Goal: Find specific page/section: Find specific page/section

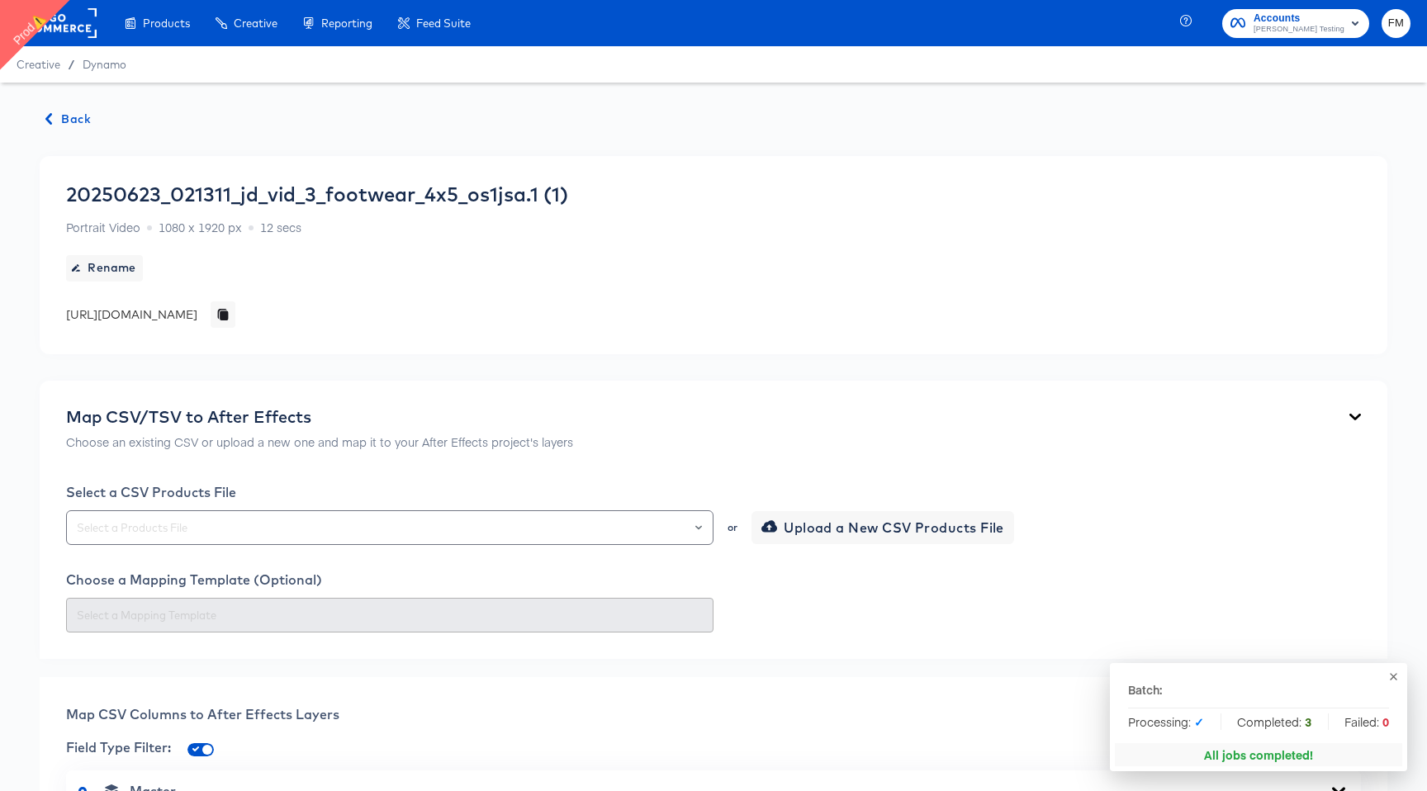
scroll to position [1028, 0]
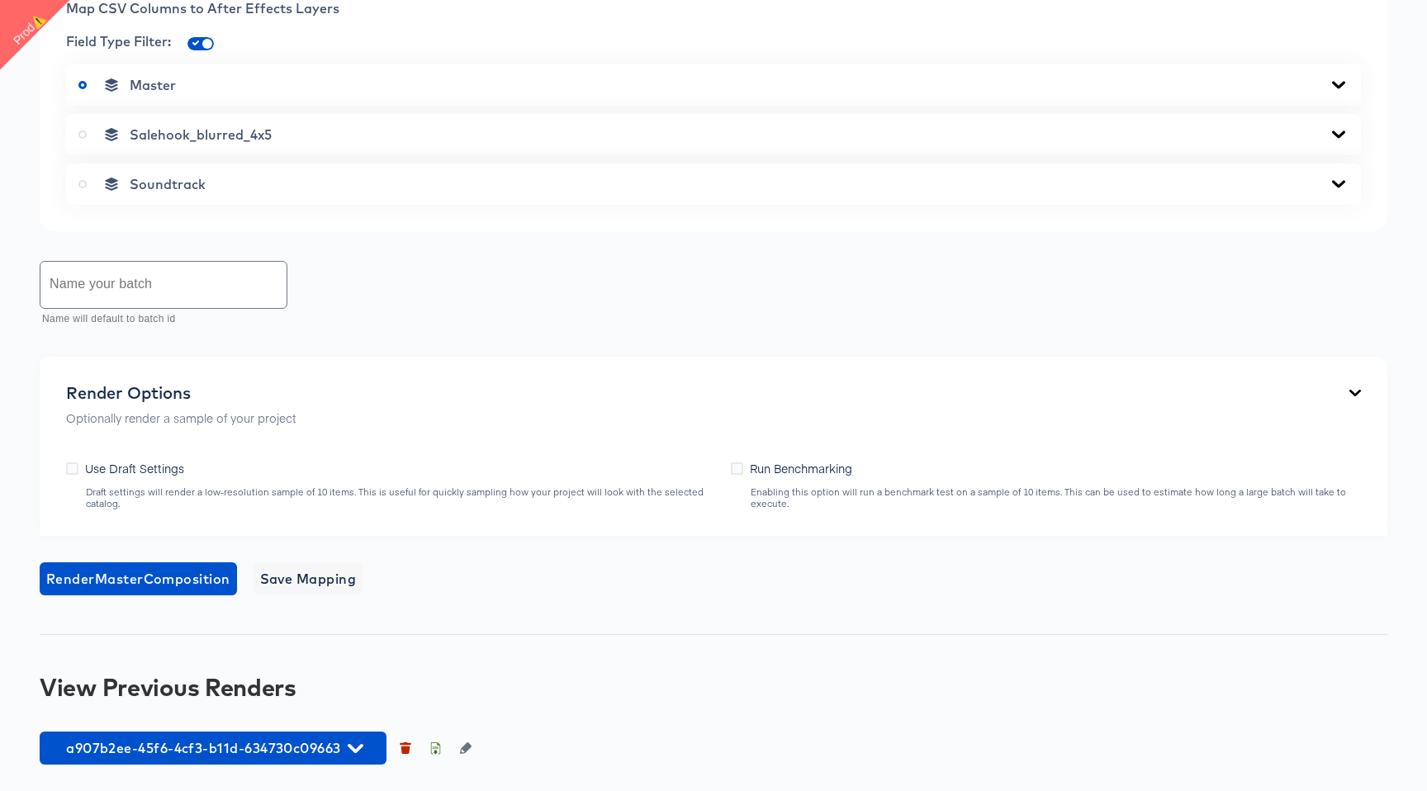
scroll to position [891, 0]
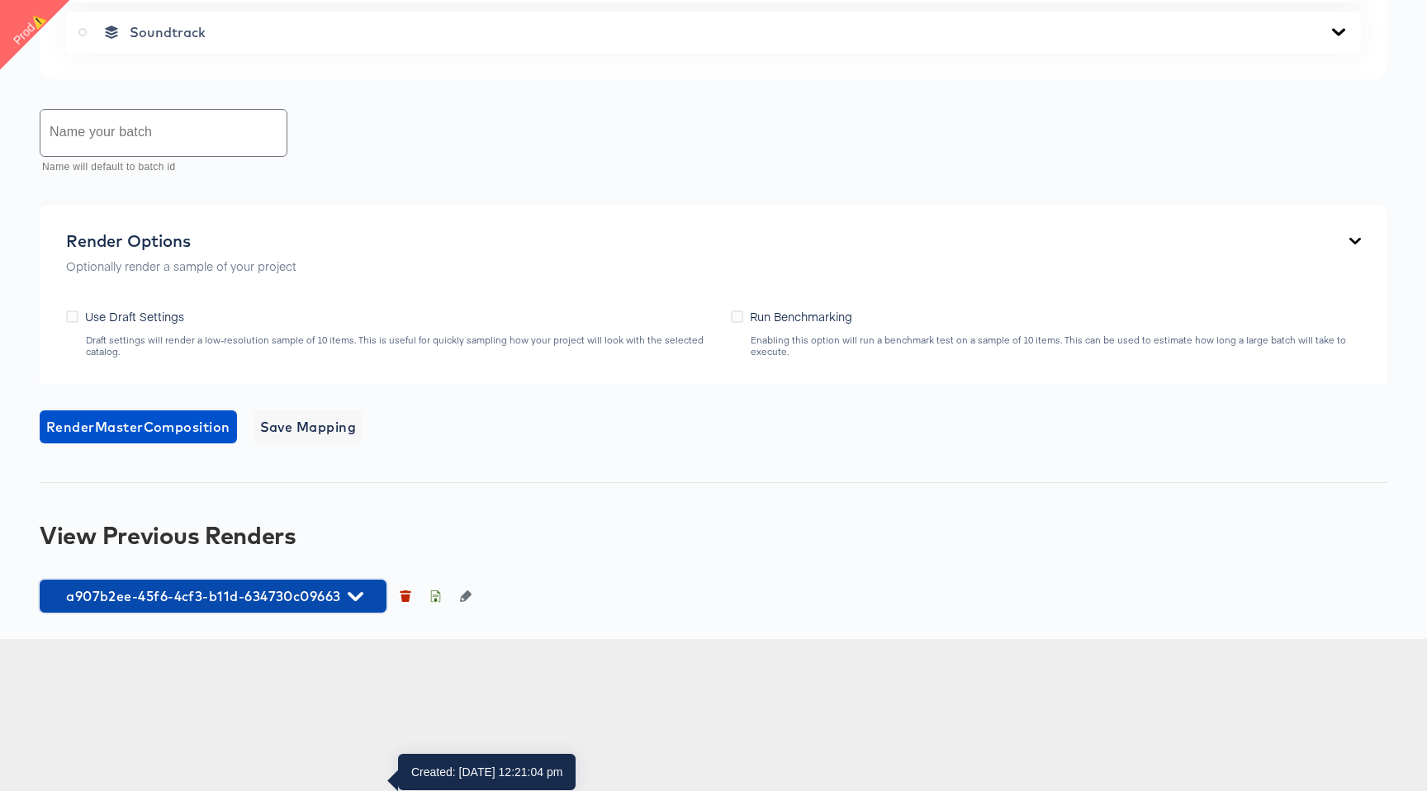
click at [309, 608] on span "a907b2ee-45f6-4cf3-b11d-634730c09663" at bounding box center [213, 596] width 330 height 23
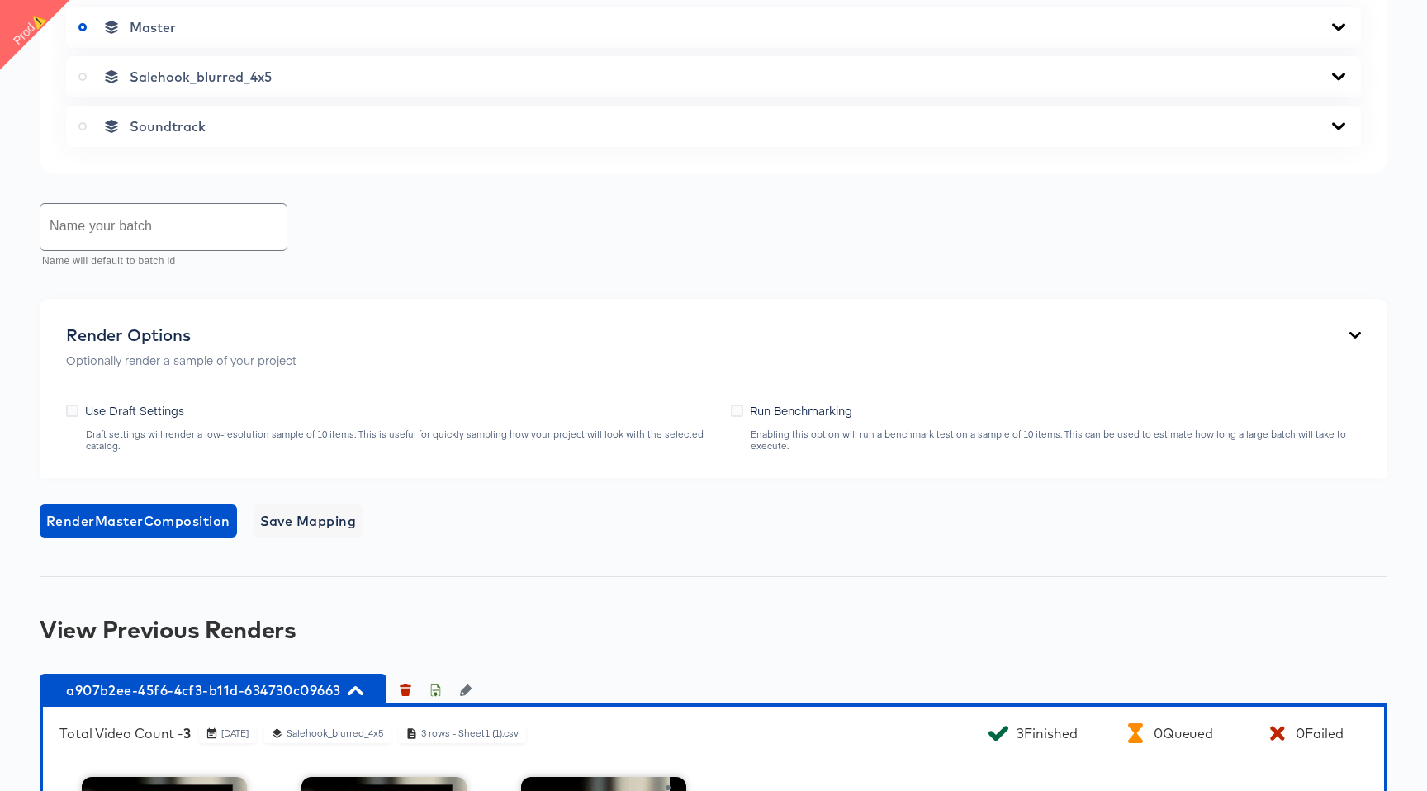
scroll to position [766, 0]
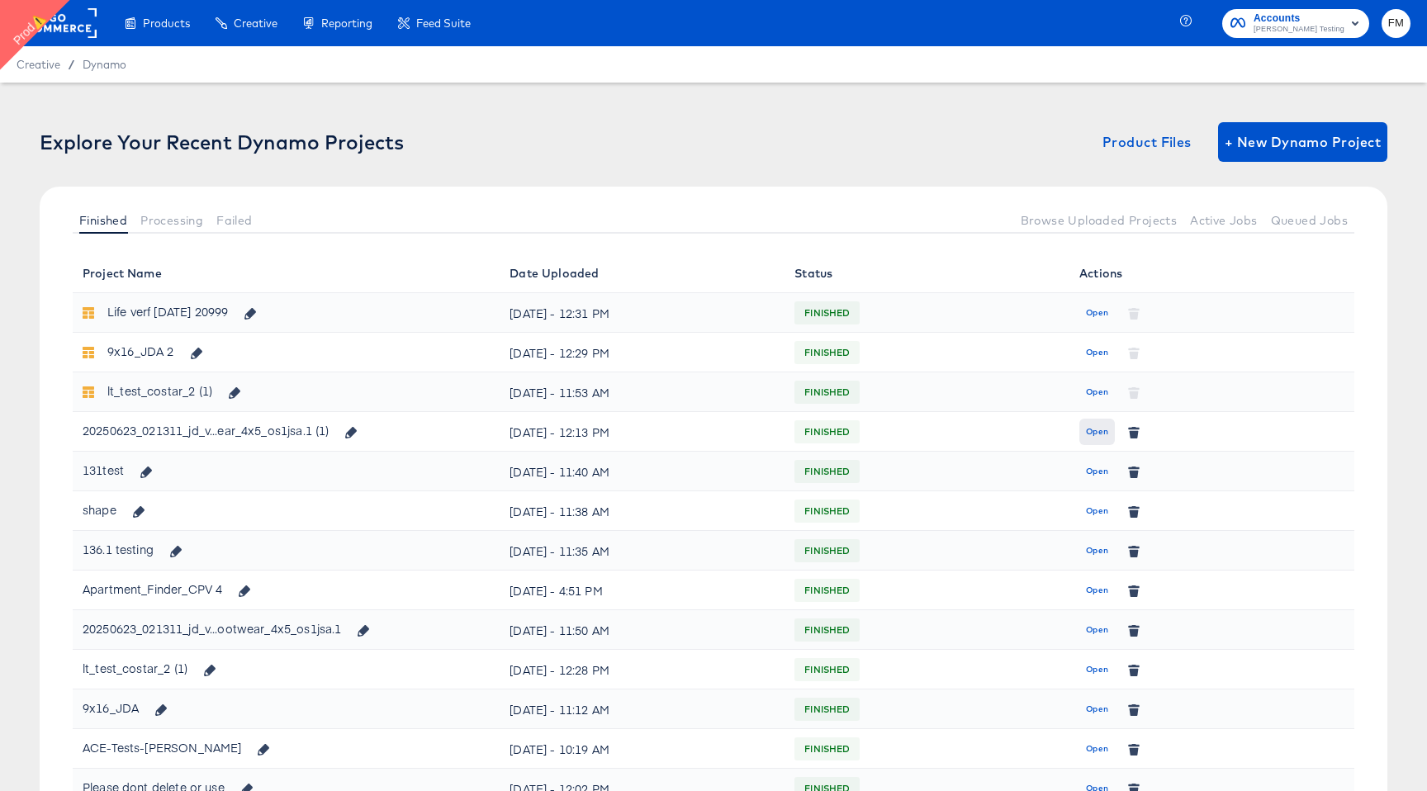
click at [1098, 436] on span "Open" at bounding box center [1097, 432] width 22 height 15
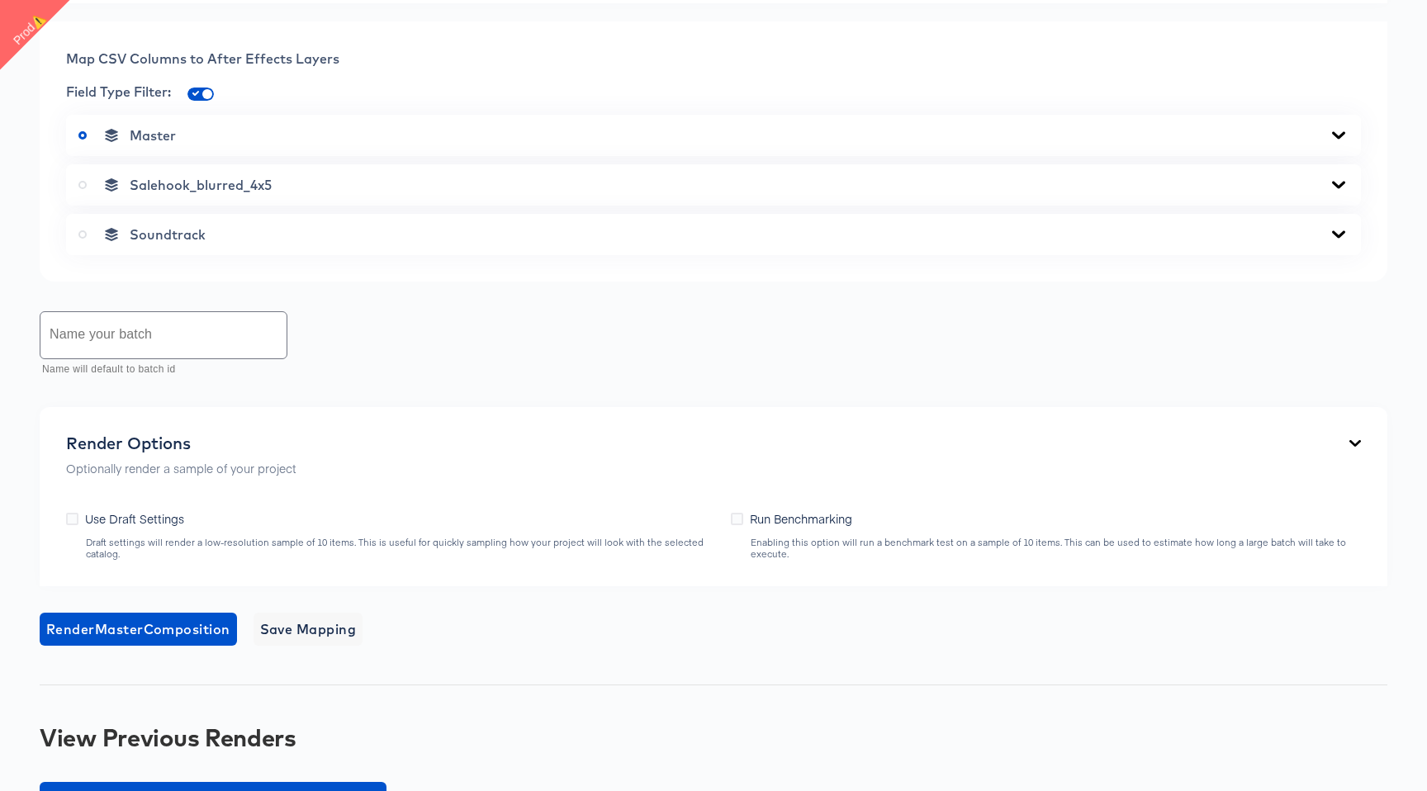
scroll to position [891, 0]
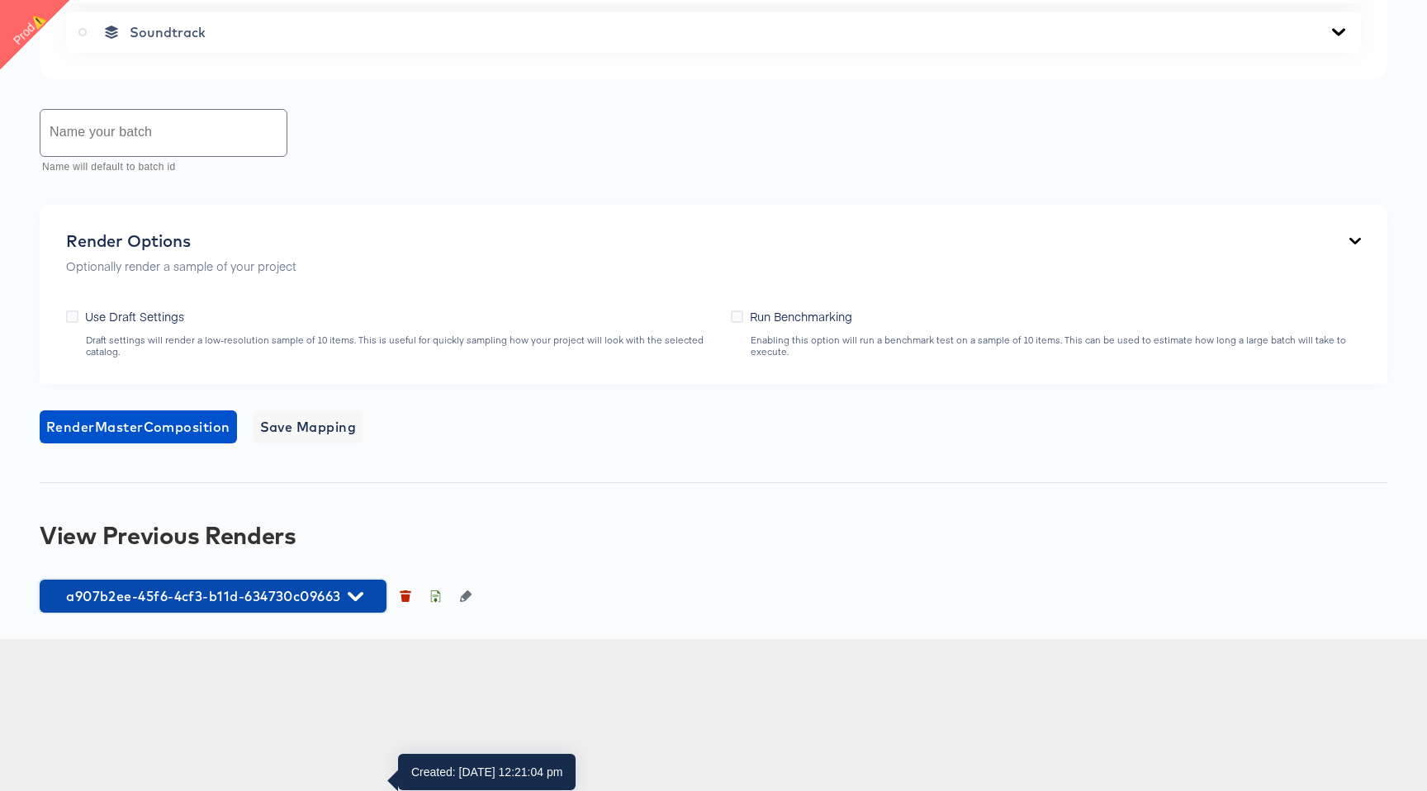
click at [236, 608] on span "a907b2ee-45f6-4cf3-b11d-634730c09663" at bounding box center [213, 596] width 330 height 23
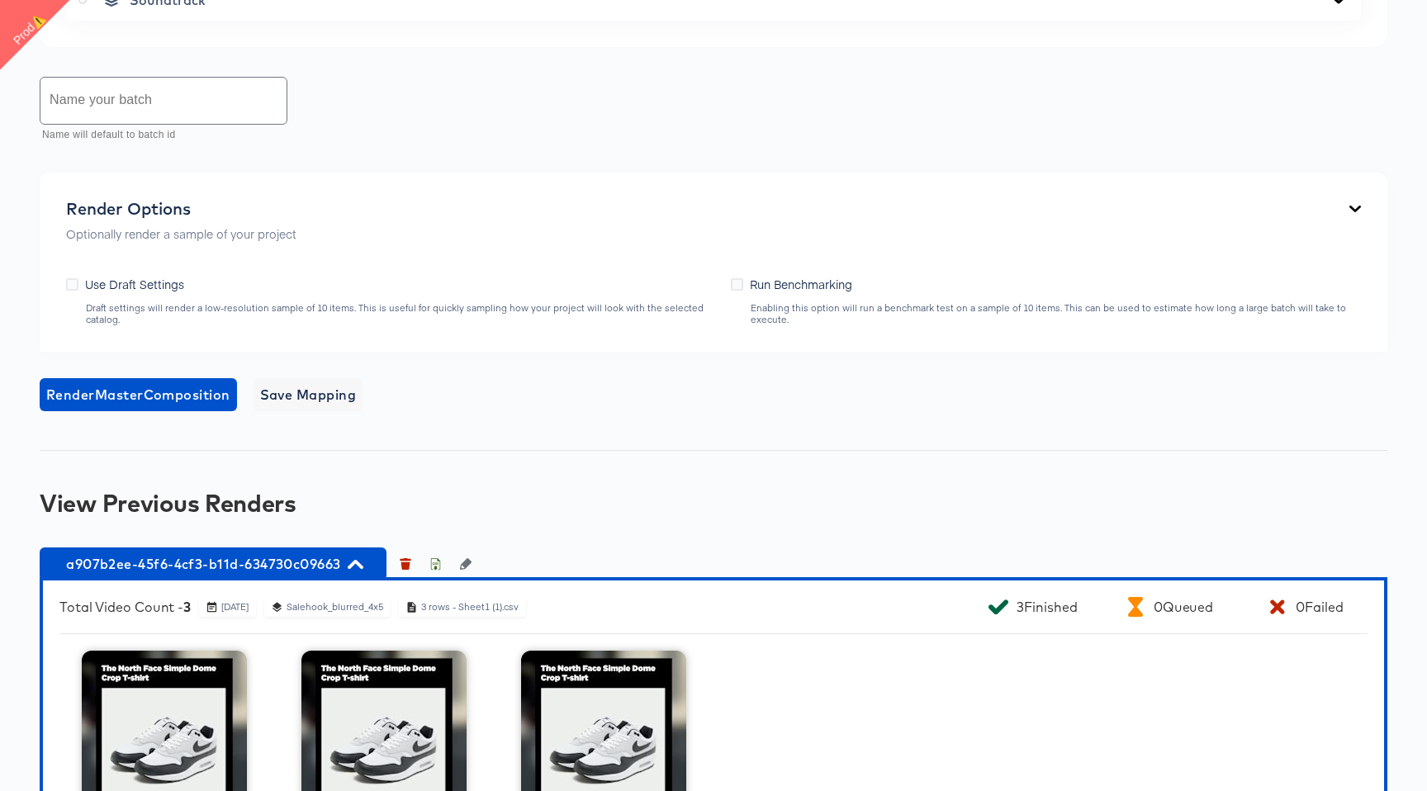
scroll to position [1212, 0]
